Goal: Download file/media

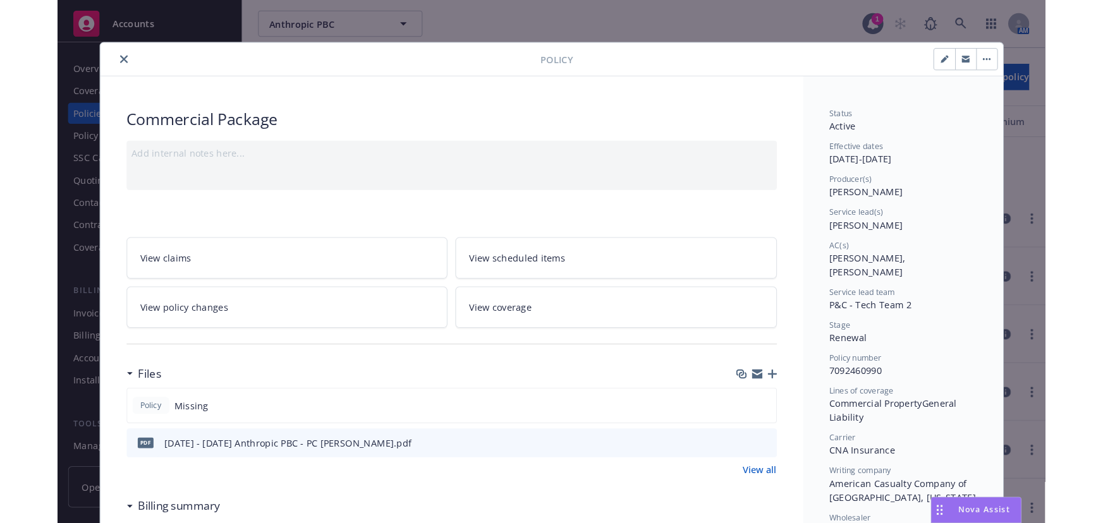
scroll to position [145, 0]
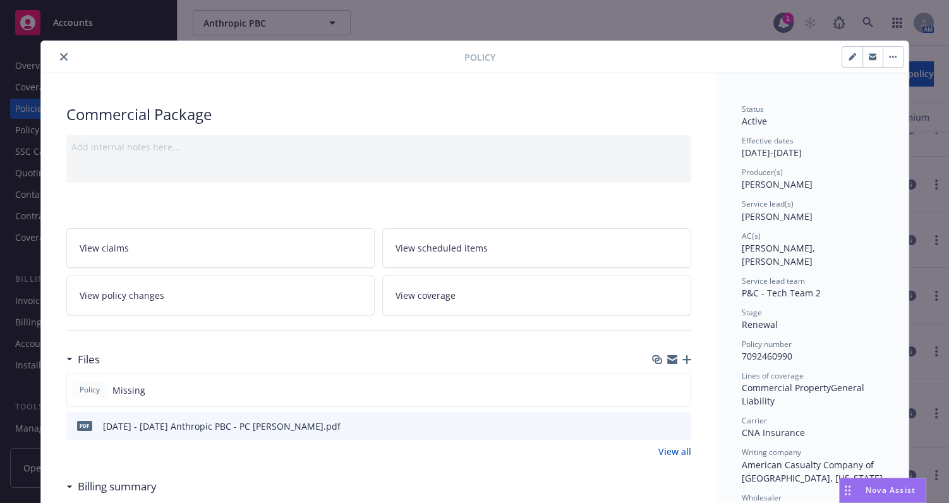
click at [242, 25] on div "Policy Commercial Package Add internal notes here... View claims View scheduled…" at bounding box center [474, 251] width 949 height 503
click at [62, 51] on button "close" at bounding box center [63, 56] width 15 height 15
click at [63, 55] on button "close" at bounding box center [63, 56] width 15 height 15
click at [60, 67] on div "Overview" at bounding box center [88, 66] width 147 height 20
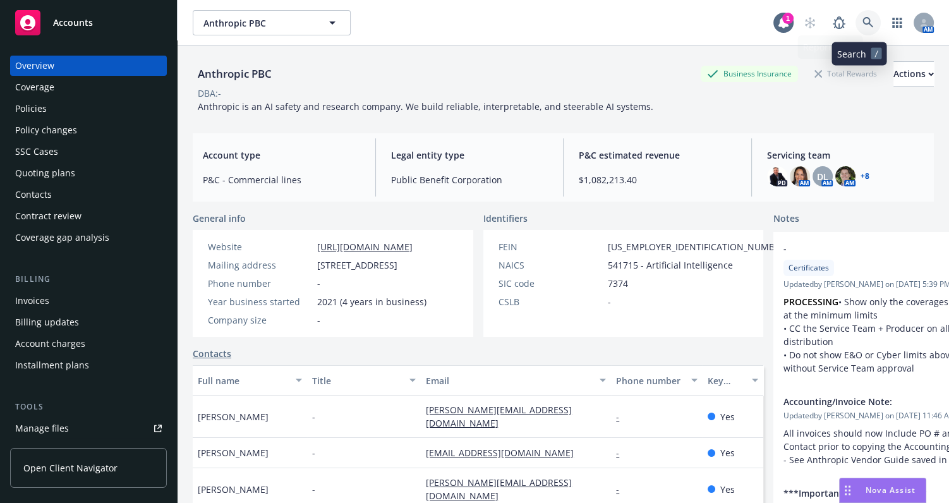
click at [863, 25] on icon at bounding box center [868, 22] width 11 height 11
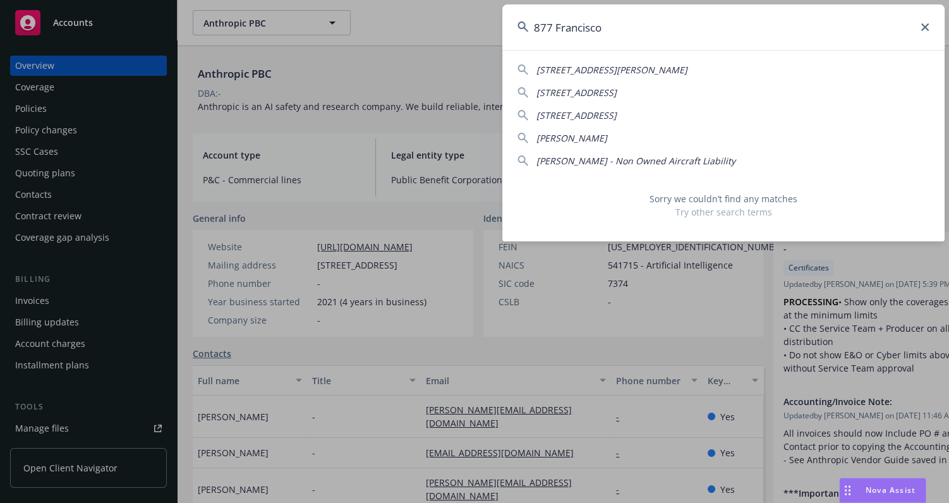
drag, startPoint x: 456, startPoint y: 6, endPoint x: 344, endPoint y: 6, distance: 112.5
click at [365, 0] on html "Accounts Overview Coverage Policies Policy changes SSC Cases Quoting plans Cont…" at bounding box center [474, 251] width 949 height 503
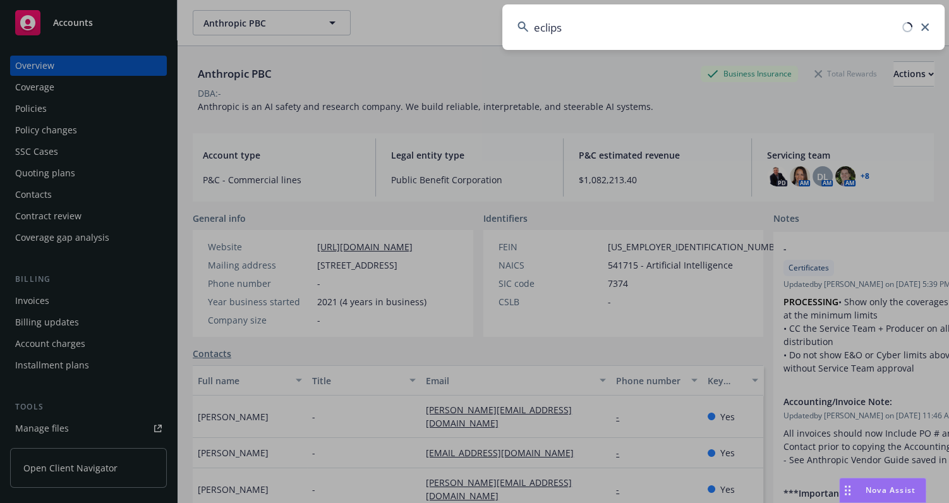
type input "eclipse"
drag, startPoint x: 344, startPoint y: 6, endPoint x: 353, endPoint y: 5, distance: 8.9
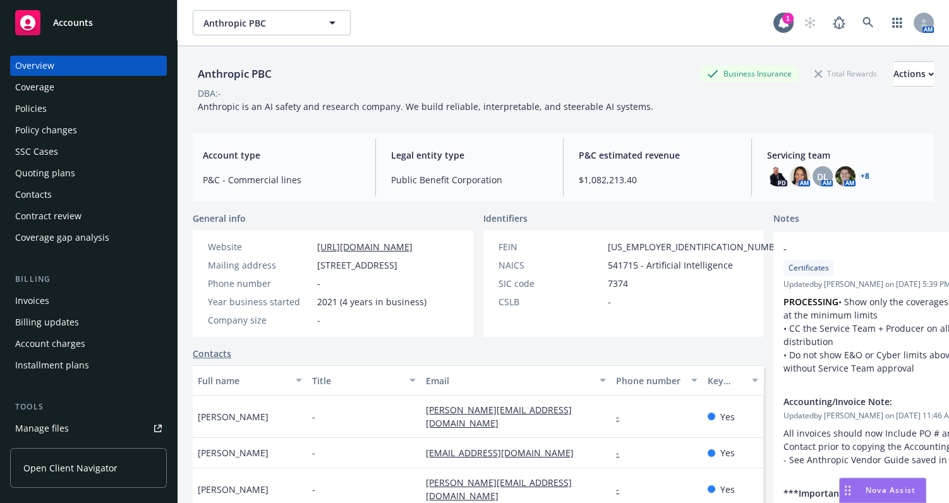
drag, startPoint x: 353, startPoint y: 5, endPoint x: 726, endPoint y: 121, distance: 391.1
click at [726, 121] on div "Anthropic PBC Business Insurance Total Rewards Actions DBA: - Anthropic is an A…" at bounding box center [563, 84] width 741 height 77
click at [863, 27] on icon at bounding box center [868, 22] width 11 height 11
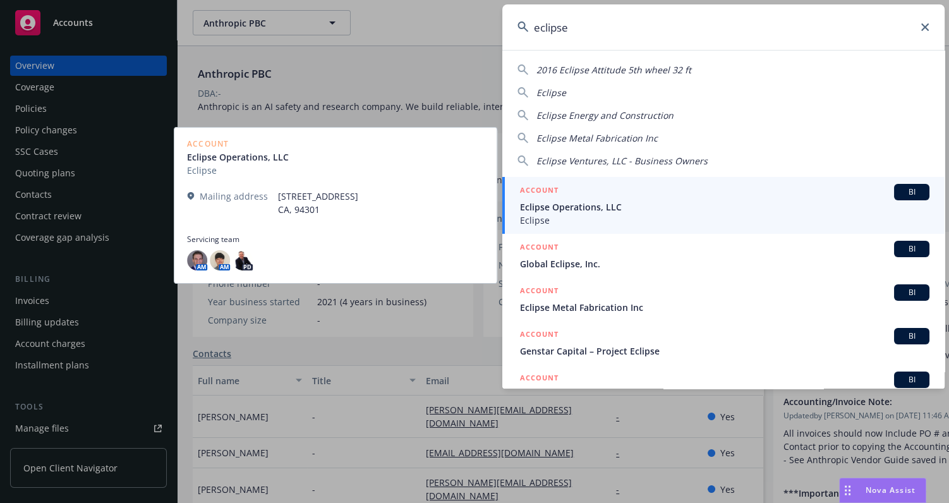
type input "eclipse"
click at [590, 212] on span "Eclipse Operations, LLC" at bounding box center [725, 206] width 410 height 13
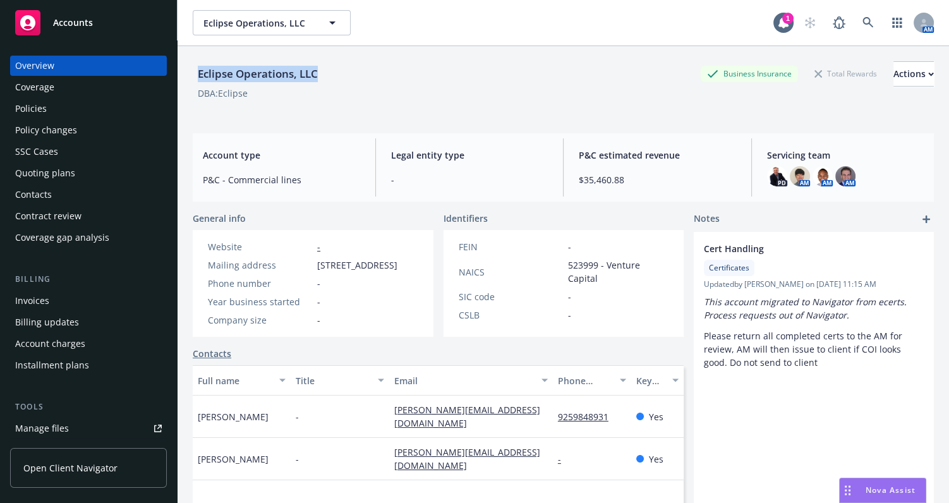
drag, startPoint x: 336, startPoint y: 70, endPoint x: 190, endPoint y: 82, distance: 147.2
click at [190, 82] on div "Eclipse Operations, LLC Business Insurance Total Rewards Actions DBA: Eclipse A…" at bounding box center [564, 297] width 772 height 503
copy div "Eclipse Operations, LLC"
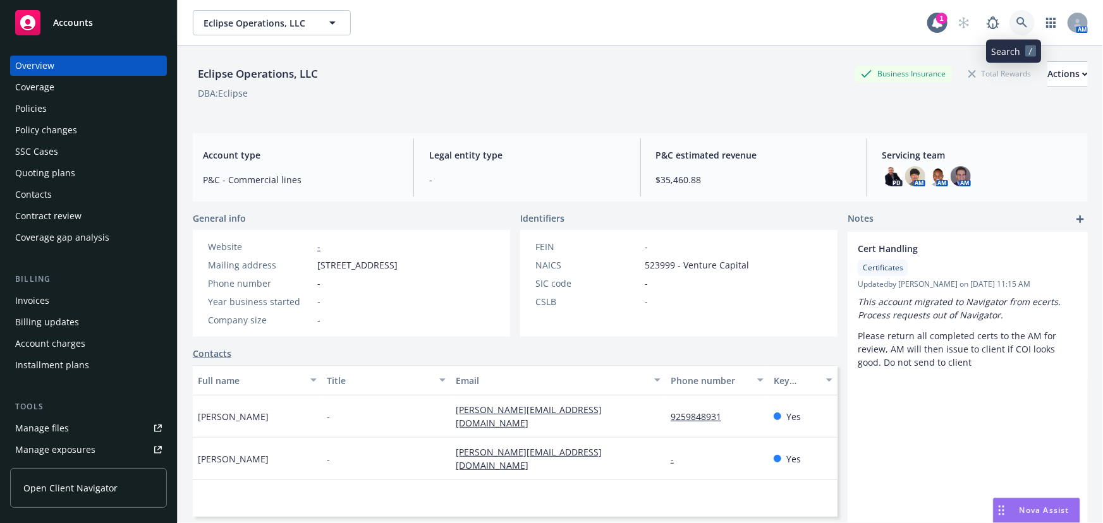
click at [949, 14] on link at bounding box center [1022, 22] width 25 height 25
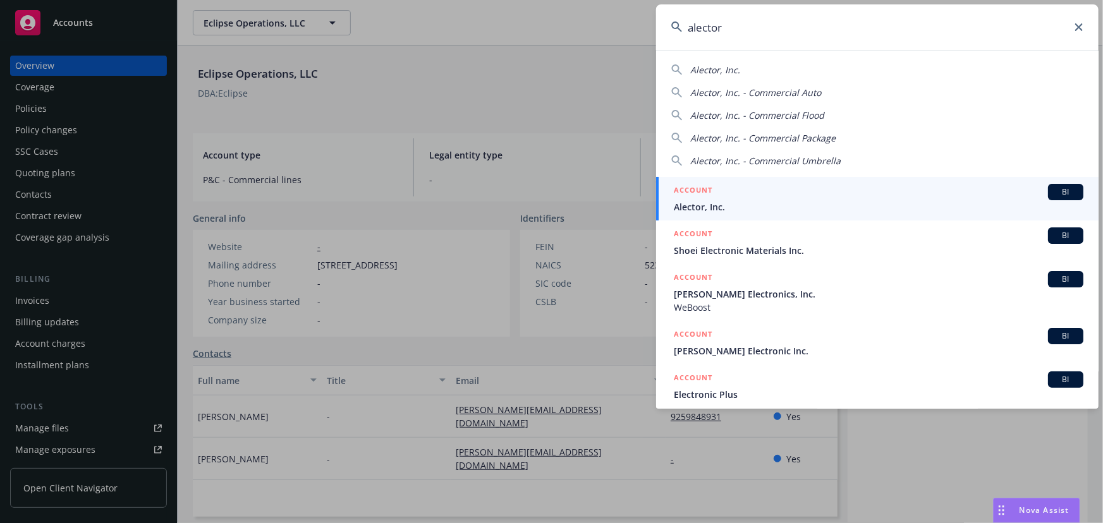
type input "alector"
click at [727, 204] on span "Alector, Inc." at bounding box center [879, 206] width 410 height 13
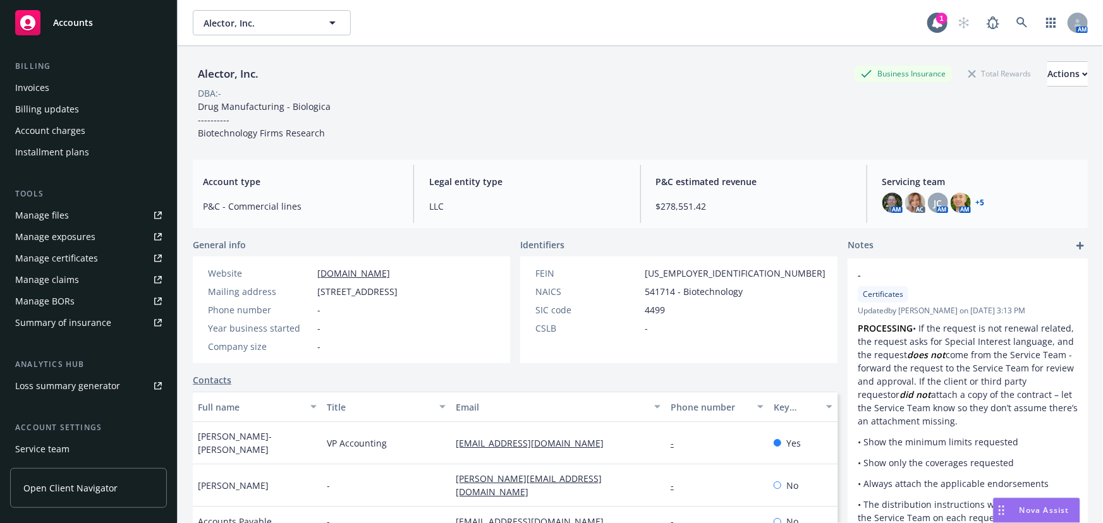
scroll to position [229, 0]
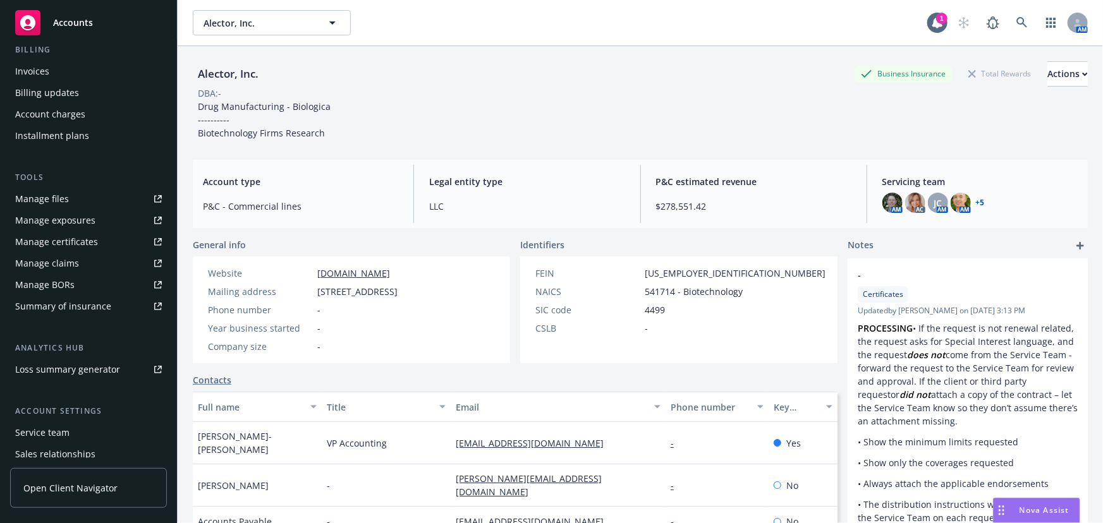
click at [92, 248] on div "Manage certificates" at bounding box center [56, 242] width 83 height 20
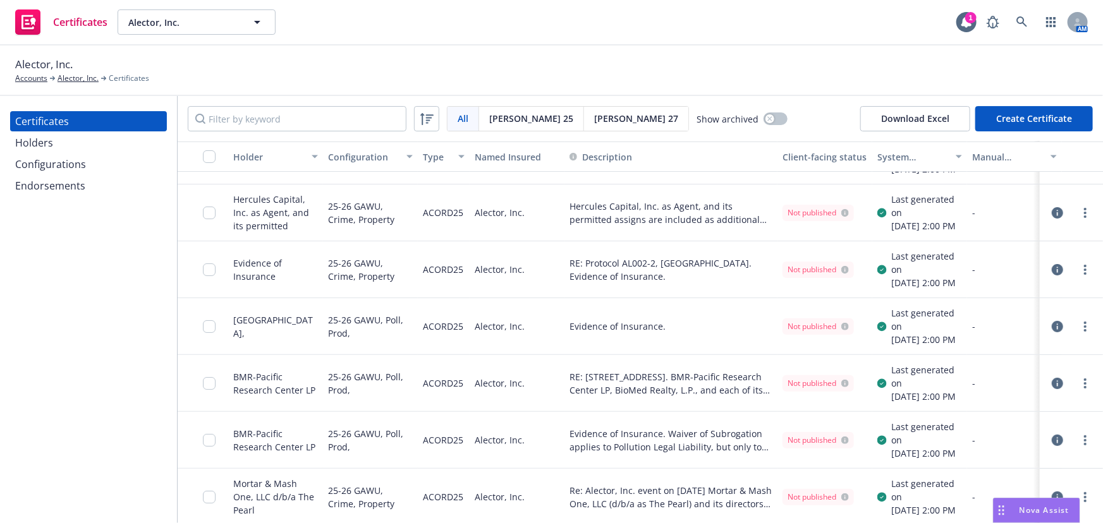
scroll to position [57, 0]
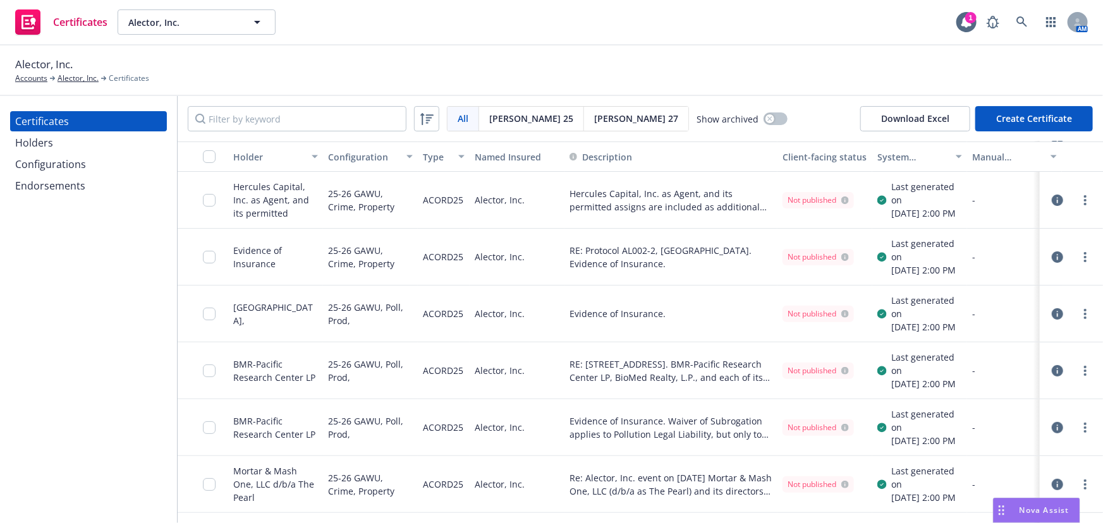
click at [68, 166] on div "Configurations" at bounding box center [50, 164] width 71 height 20
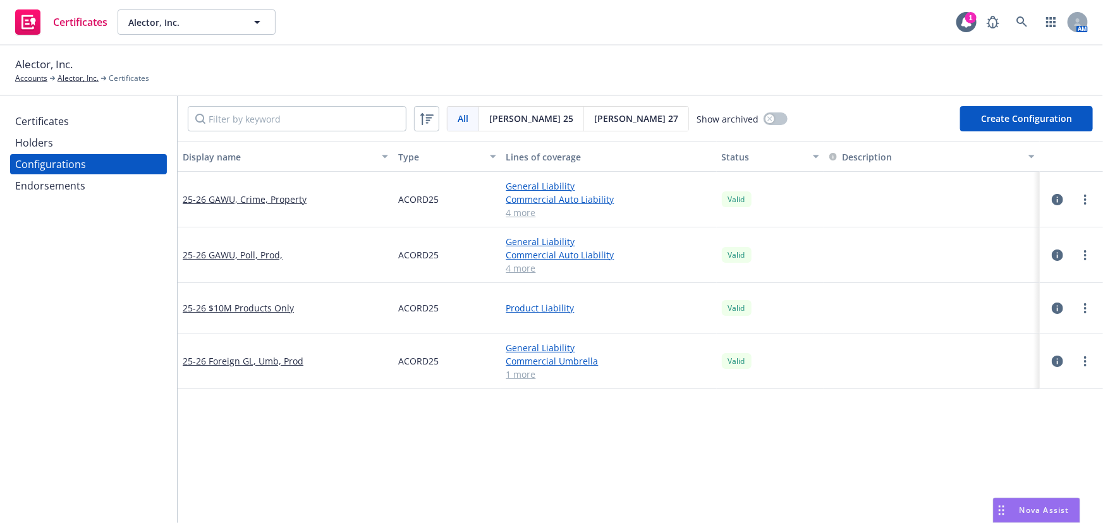
scroll to position [114, 0]
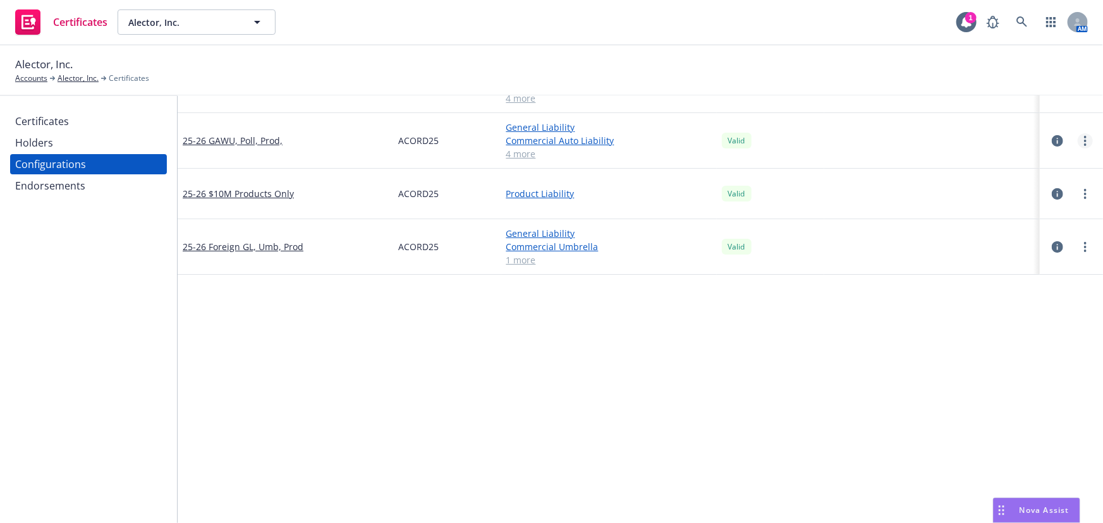
click at [1078, 138] on link "more" at bounding box center [1085, 140] width 15 height 15
click at [993, 284] on link "Preview an ACORD" at bounding box center [1014, 292] width 139 height 25
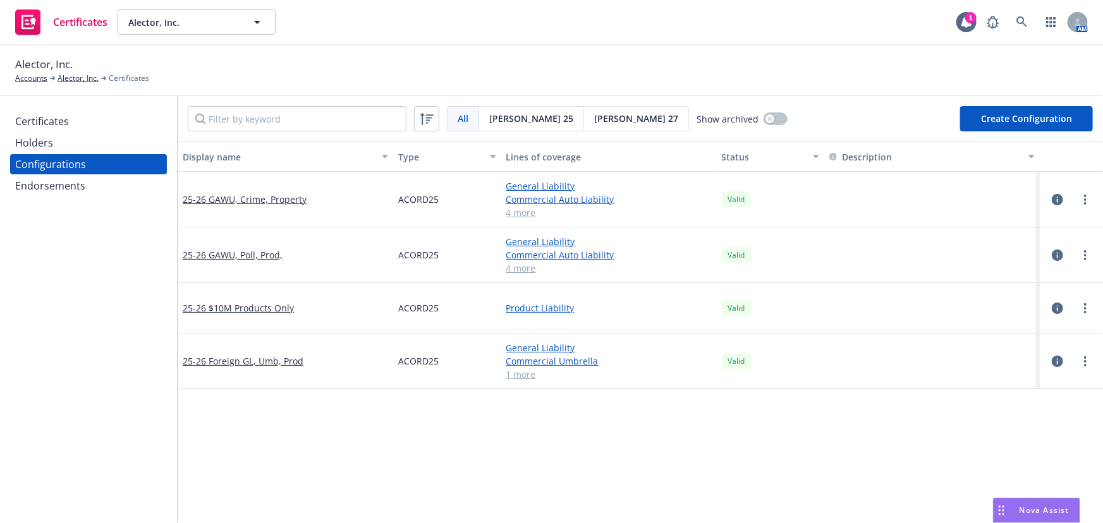
click at [99, 116] on div "Certificates" at bounding box center [88, 121] width 147 height 20
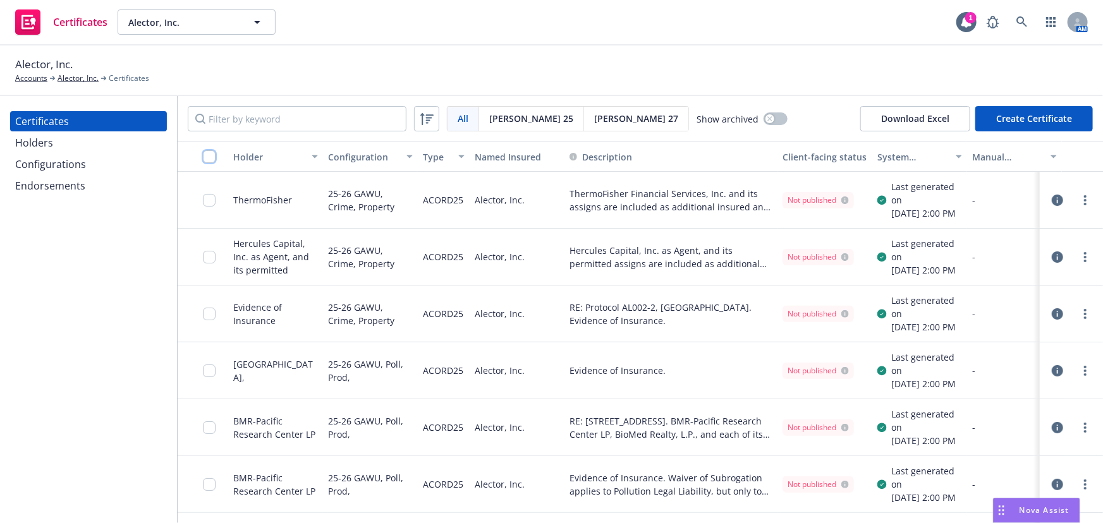
click at [210, 157] on input "checkbox" at bounding box center [209, 156] width 13 height 13
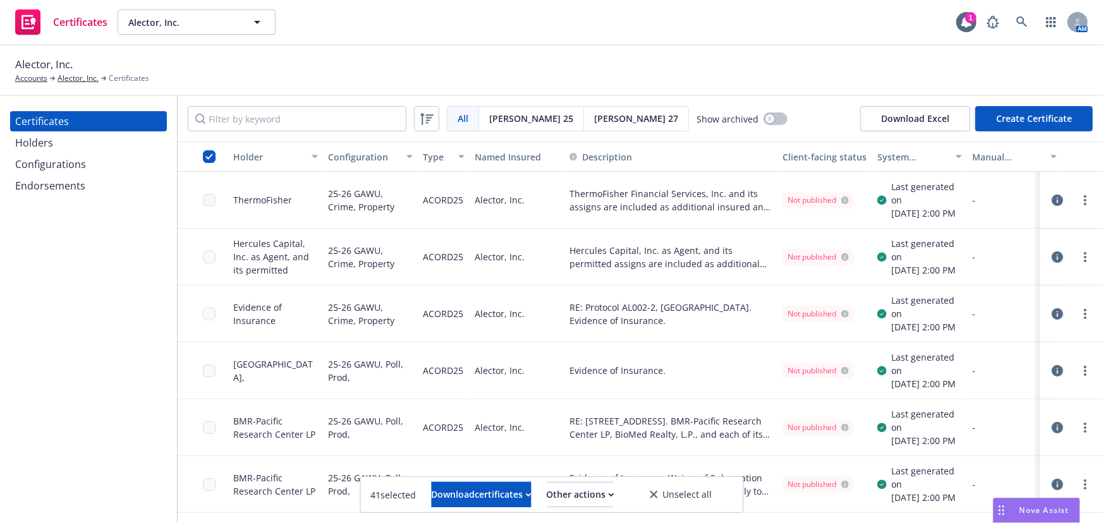
scroll to position [57, 0]
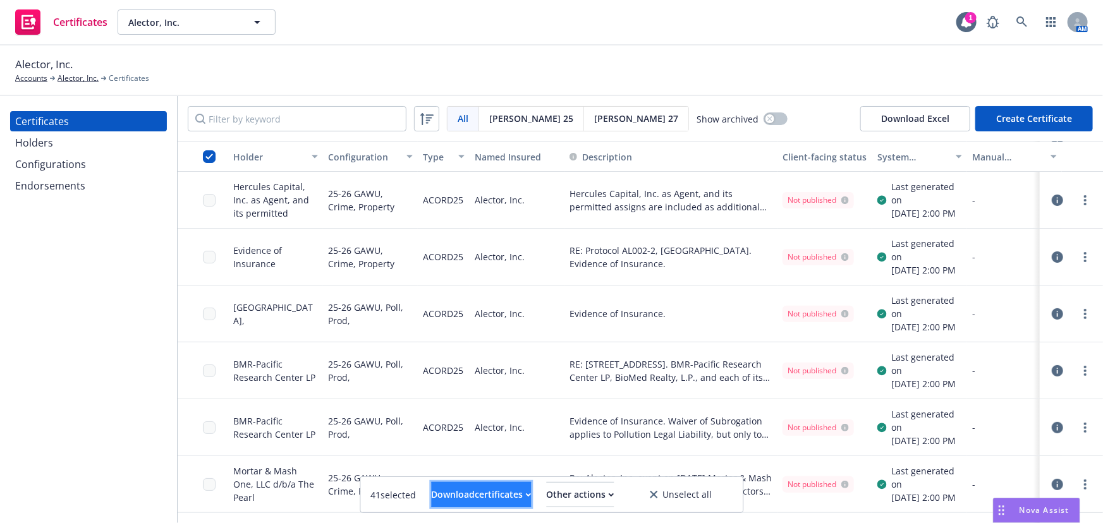
click at [450, 497] on div "Download certificates" at bounding box center [481, 495] width 100 height 24
click at [457, 488] on div "Download certificates" at bounding box center [481, 495] width 100 height 24
click at [448, 461] on link "Download uneditable files" at bounding box center [416, 463] width 151 height 25
